Goal: Use online tool/utility: Utilize a website feature to perform a specific function

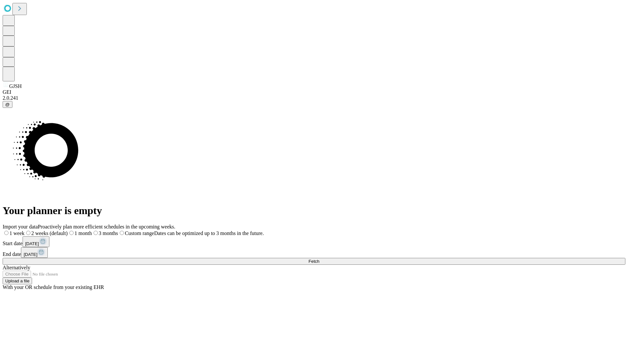
click at [319, 259] on span "Fetch" at bounding box center [313, 261] width 11 height 5
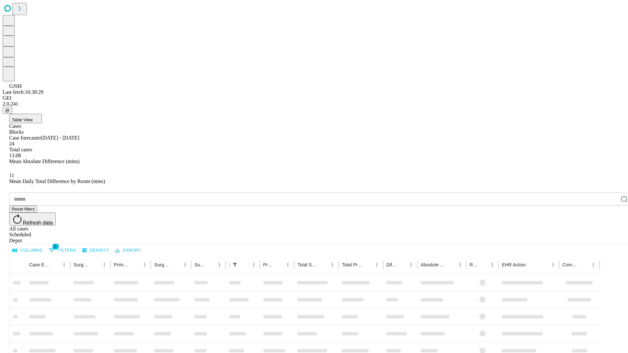
click at [33, 117] on span "Table View" at bounding box center [22, 119] width 21 height 5
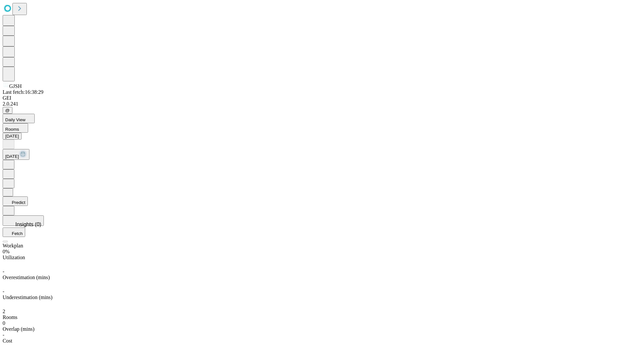
click at [28, 197] on button "Predict" at bounding box center [15, 201] width 25 height 9
